Goal: Task Accomplishment & Management: Use online tool/utility

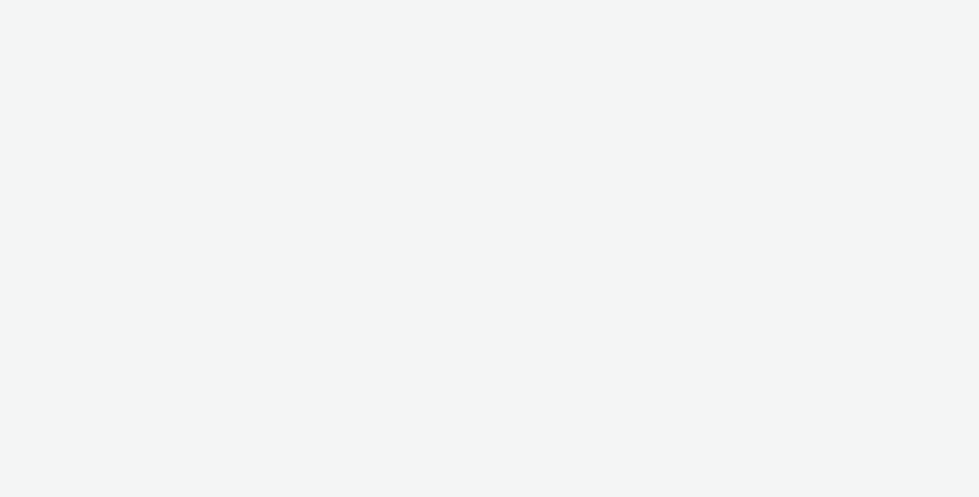
select select "aa2d3f22-8cd3-452c-915a-90da4c6ce460"
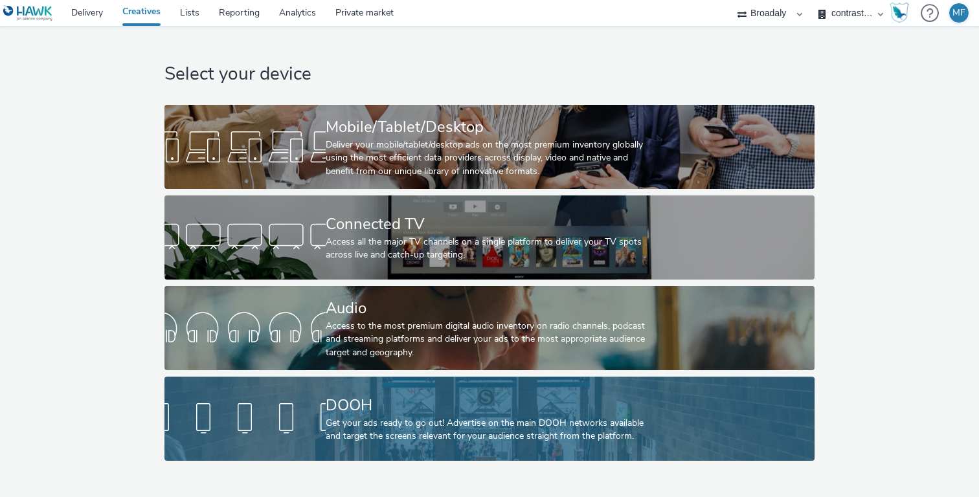
click at [306, 398] on div at bounding box center [245, 418] width 161 height 41
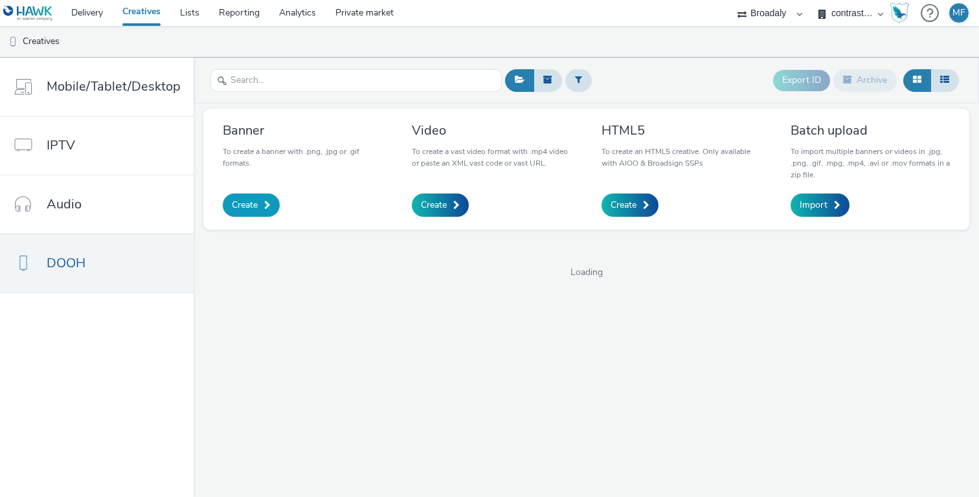
click at [255, 201] on link "Create" at bounding box center [251, 205] width 57 height 23
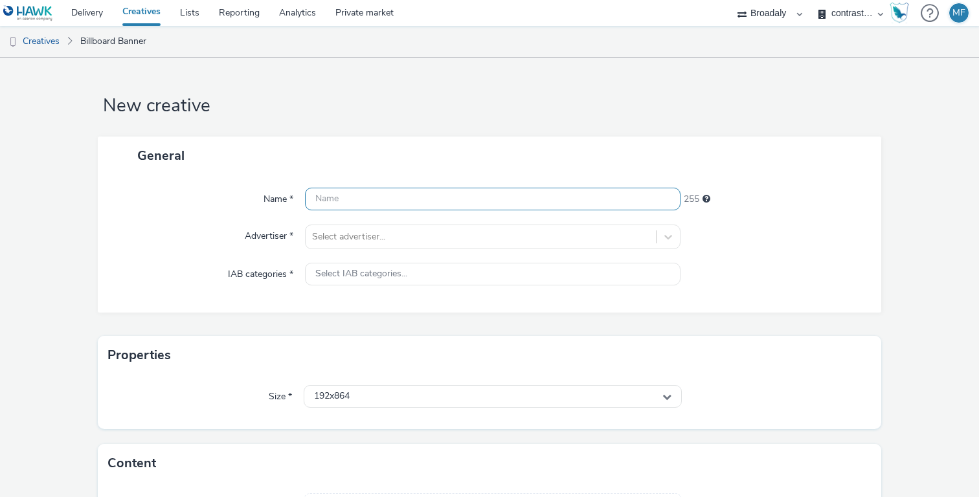
click at [387, 200] on input "text" at bounding box center [493, 199] width 376 height 23
type input "PV_Roadside"
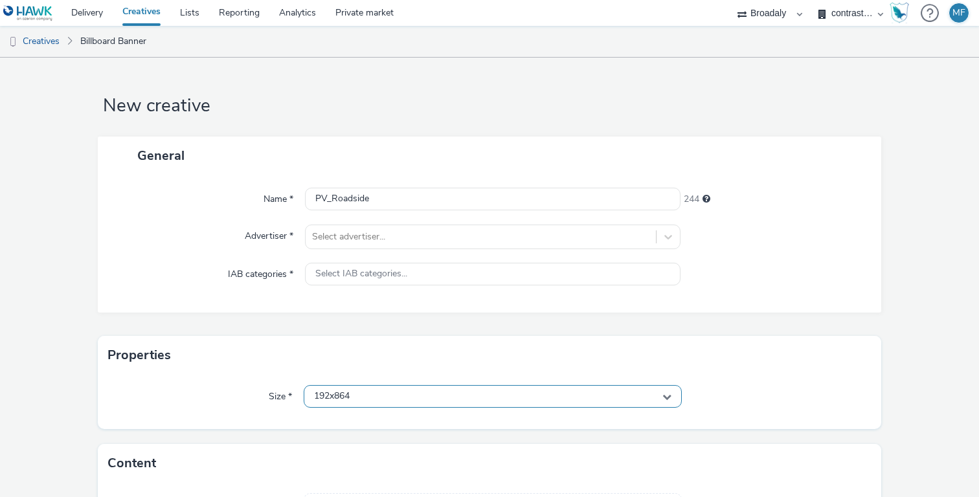
click at [352, 394] on div "192x864" at bounding box center [493, 396] width 378 height 23
click at [347, 420] on input "text" at bounding box center [492, 424] width 377 height 23
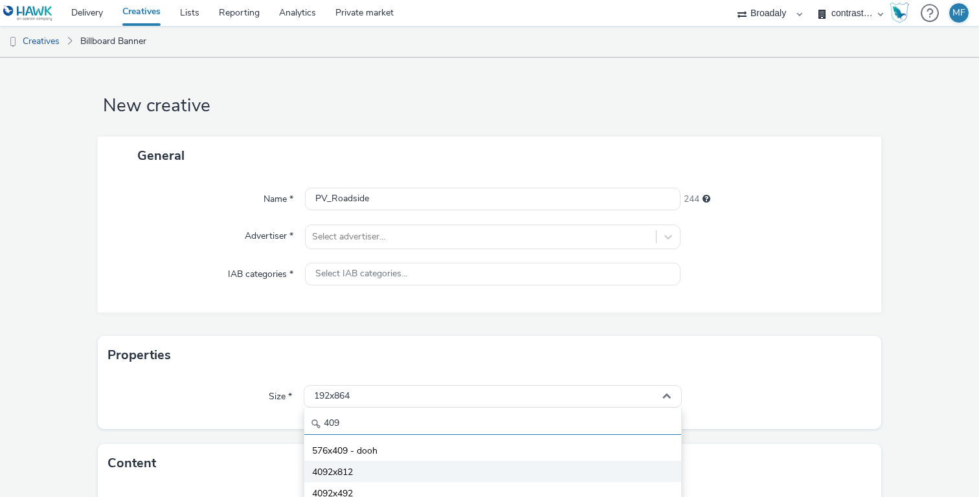
type input "409"
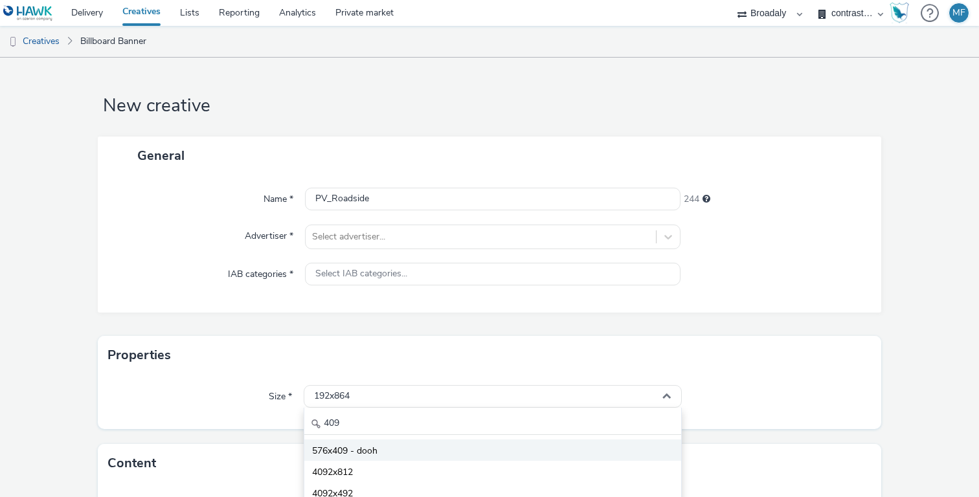
drag, startPoint x: 343, startPoint y: 463, endPoint x: 346, endPoint y: 450, distance: 13.4
click at [346, 450] on ul "576x409 - dooh 4092x812 4092x492" at bounding box center [492, 472] width 377 height 64
click at [346, 450] on div "Content" at bounding box center [490, 463] width 784 height 39
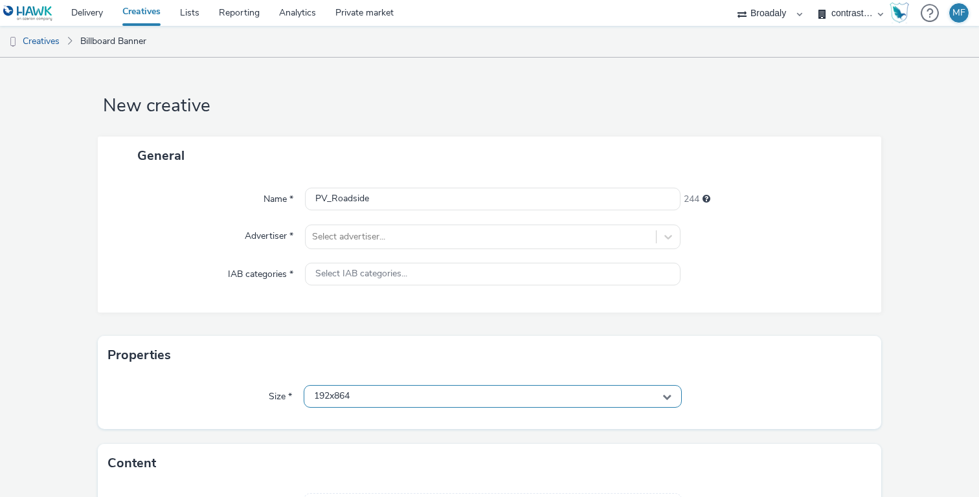
click at [346, 398] on span "192x864" at bounding box center [332, 396] width 36 height 11
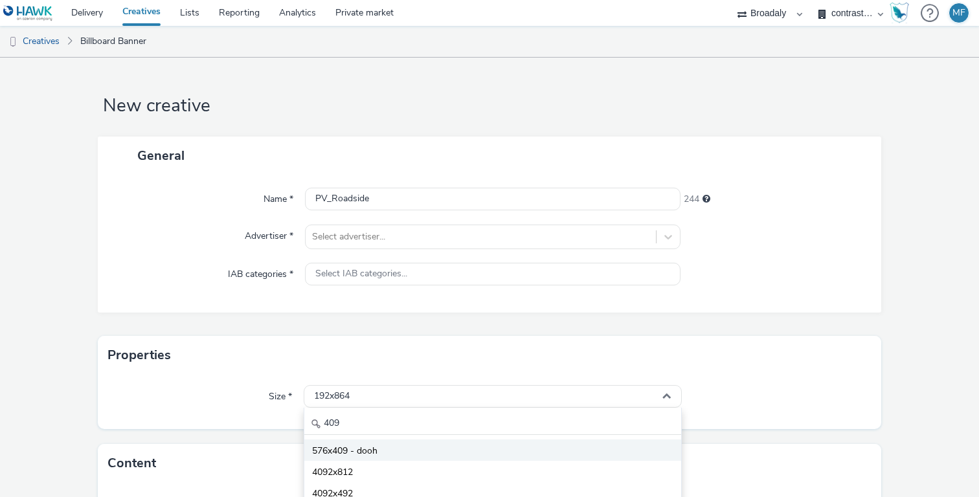
click at [345, 448] on span "576x409 - dooh" at bounding box center [344, 451] width 65 height 13
click at [263, 405] on div "Size *" at bounding box center [206, 396] width 196 height 23
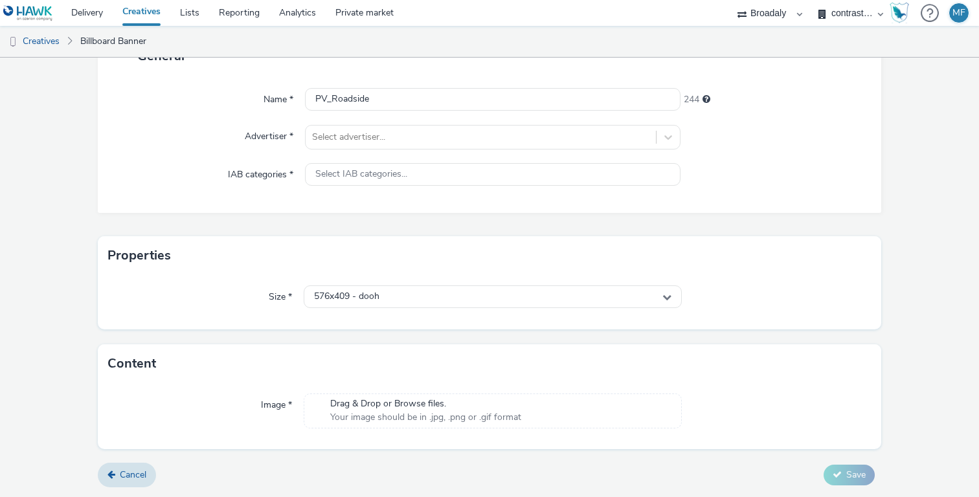
click at [385, 420] on span "Your image should be in .jpg, .png or .gif format" at bounding box center [425, 417] width 191 height 13
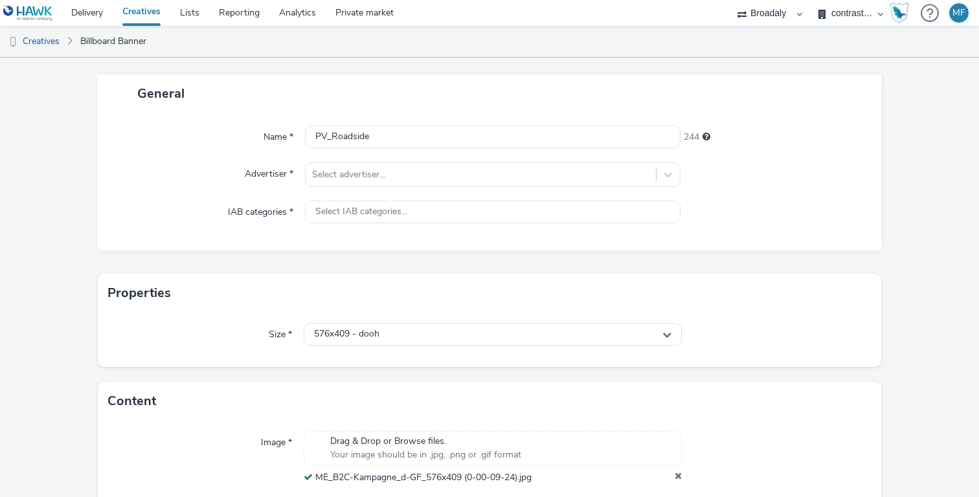
scroll to position [54, 0]
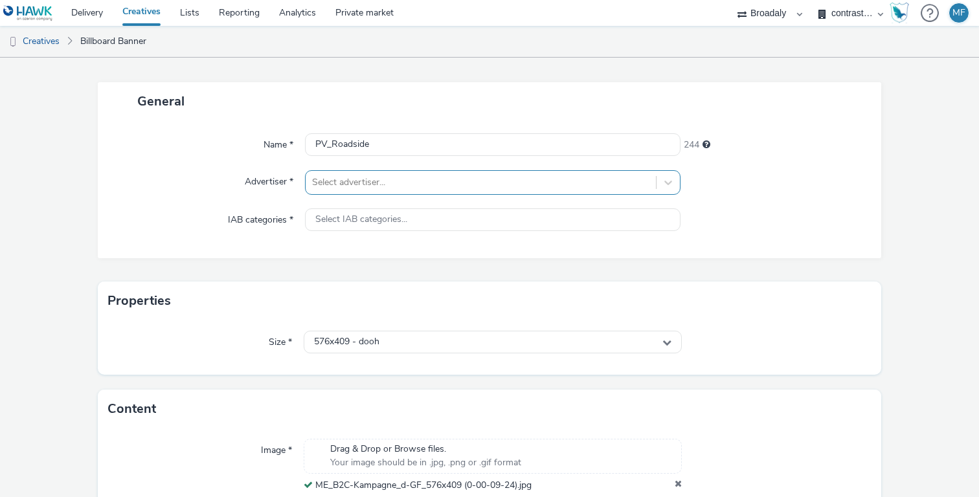
click at [409, 188] on div at bounding box center [480, 183] width 337 height 16
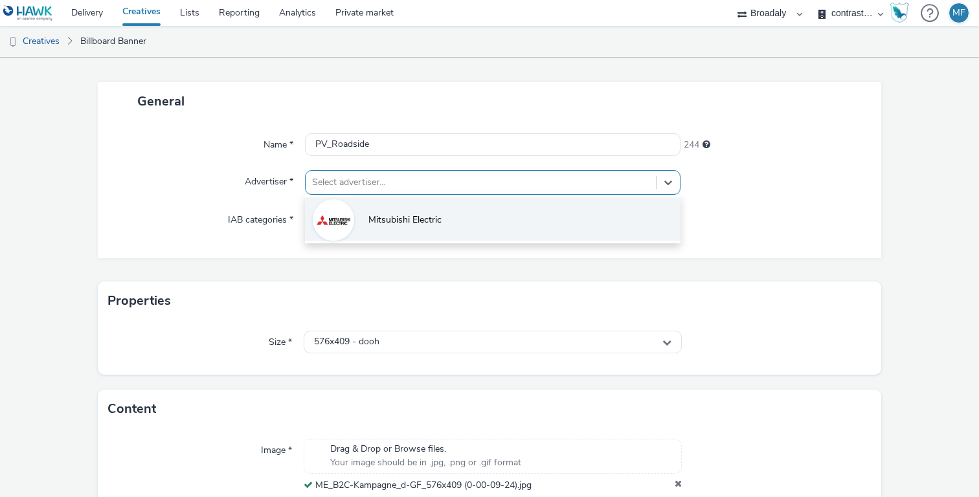
click at [408, 212] on li "Mitsubishi Electric" at bounding box center [493, 219] width 376 height 43
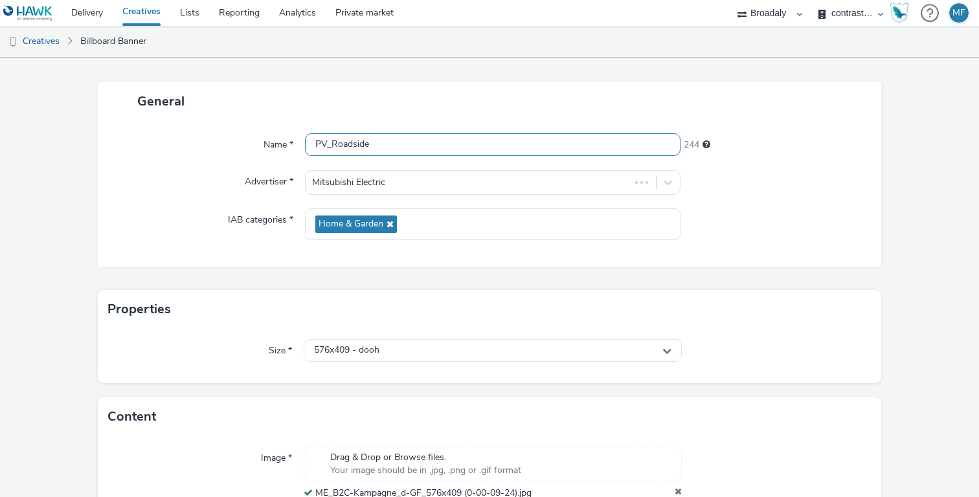
click at [402, 144] on input "PV_Roadside" at bounding box center [493, 144] width 376 height 23
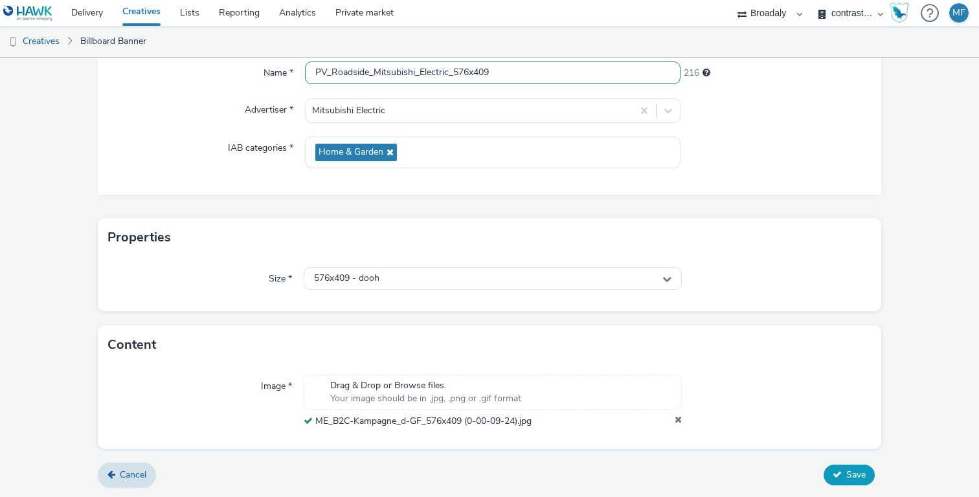
type input "PV_Roadside_Mitsubishi_Electric_576x409"
click at [856, 471] on span "Save" at bounding box center [856, 475] width 19 height 12
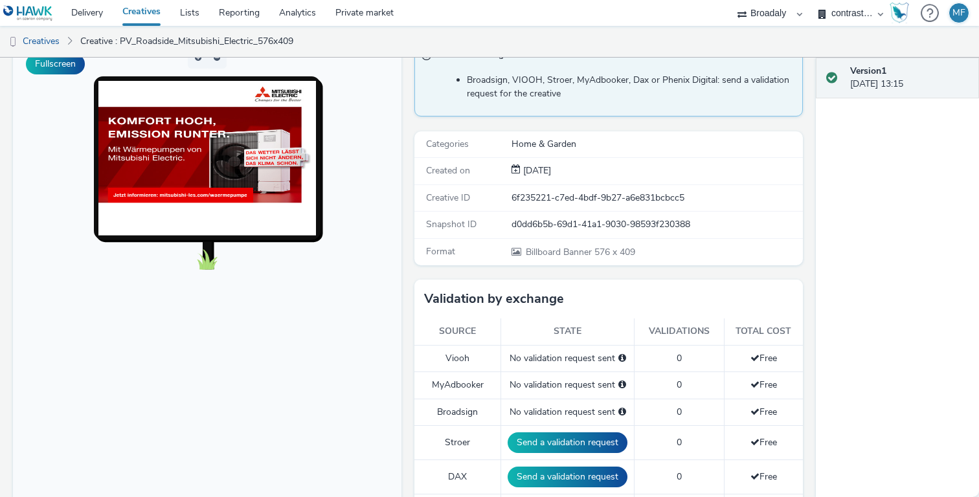
scroll to position [117, 0]
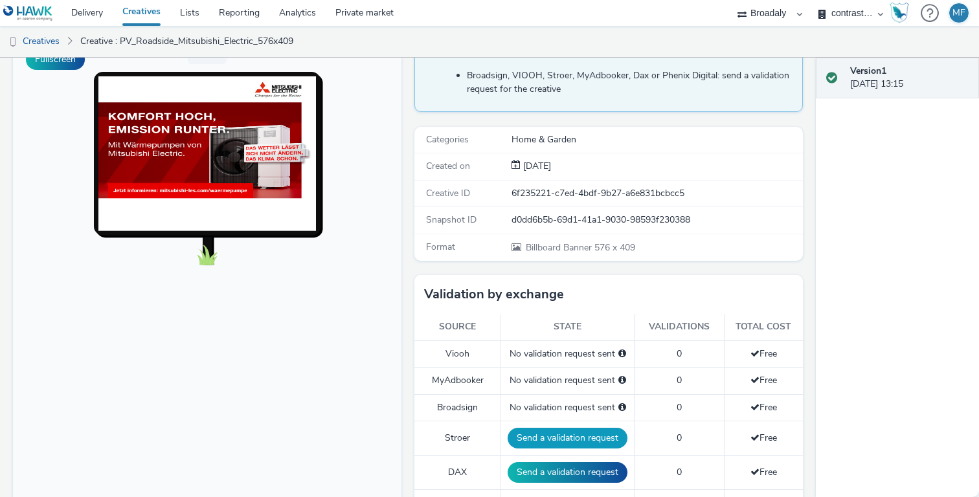
click at [562, 440] on button "Send a validation request" at bounding box center [568, 438] width 120 height 21
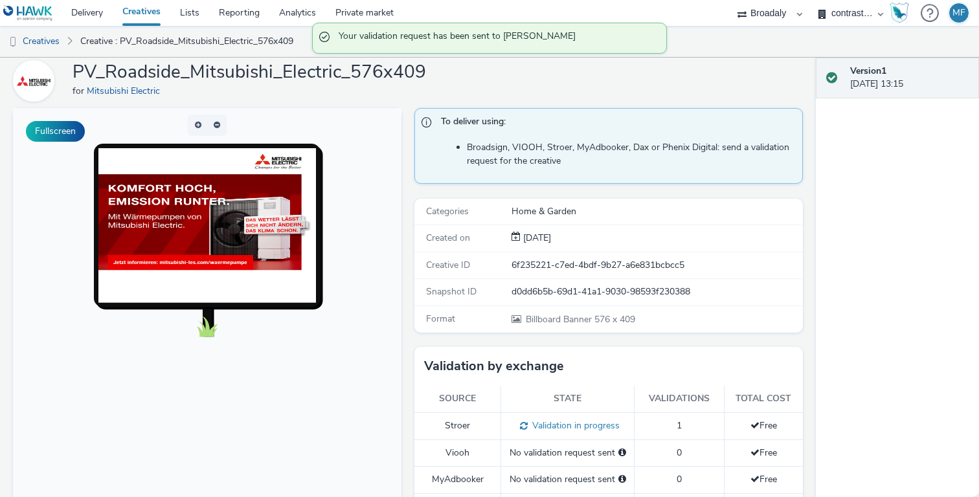
scroll to position [0, 0]
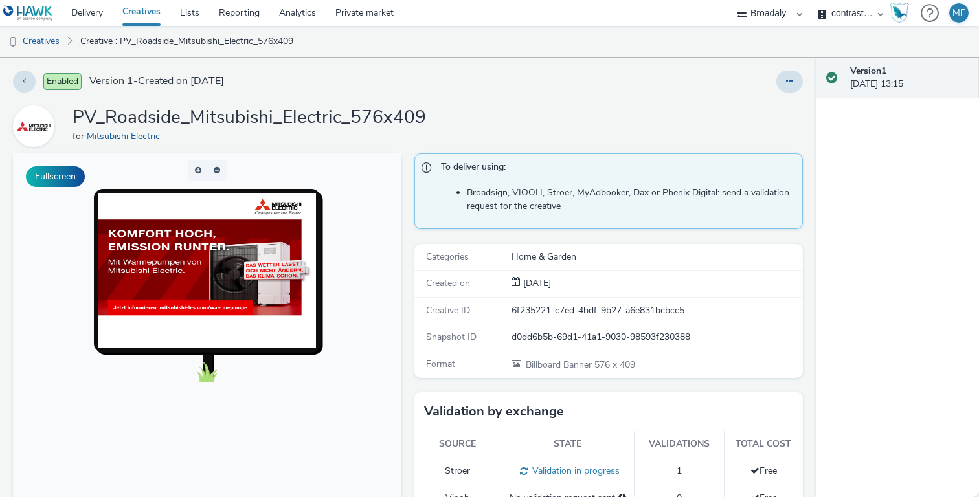
click at [58, 40] on link "Creatives" at bounding box center [33, 41] width 66 height 31
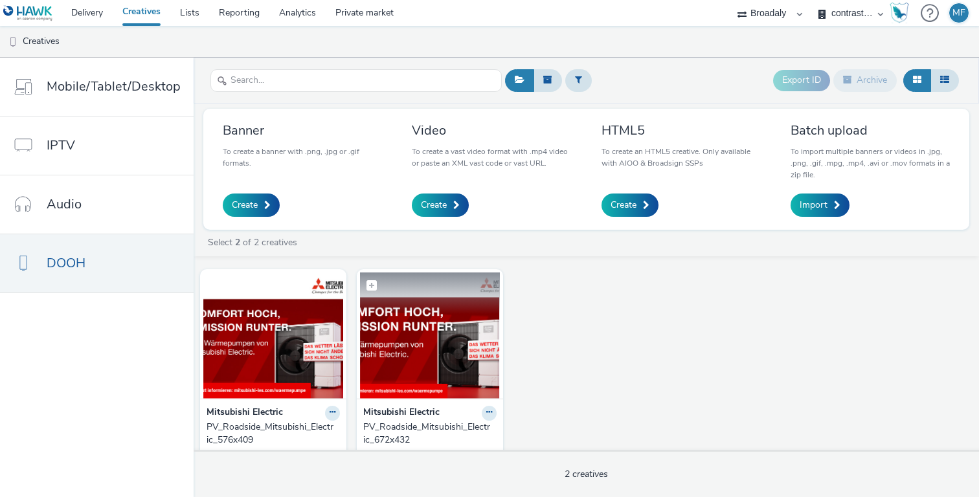
click at [422, 369] on img at bounding box center [430, 336] width 140 height 126
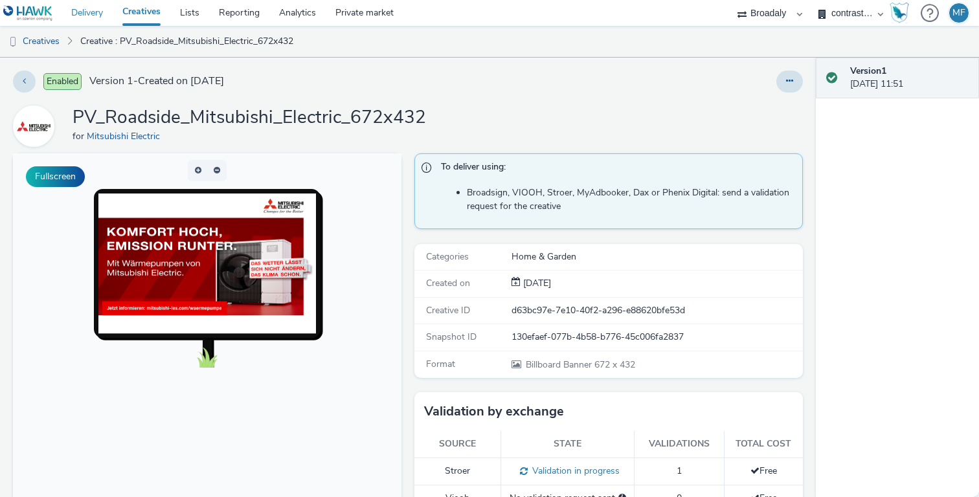
click at [95, 19] on link "Delivery" at bounding box center [87, 13] width 51 height 26
